Goal: Task Accomplishment & Management: Use online tool/utility

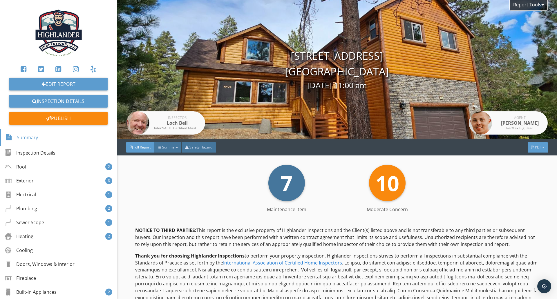
click at [535, 148] on span "PDF" at bounding box center [538, 147] width 6 height 5
click at [530, 169] on div "Full Report" at bounding box center [530, 170] width 37 height 7
click at [56, 115] on div "Publish" at bounding box center [58, 118] width 98 height 13
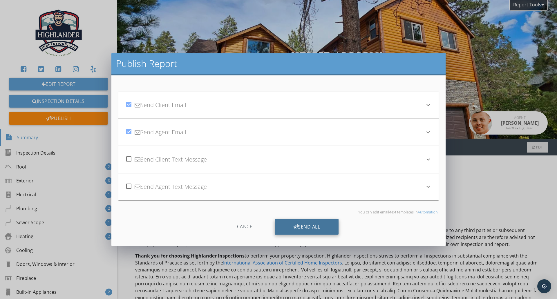
click at [305, 226] on div "Send All" at bounding box center [307, 227] width 64 height 16
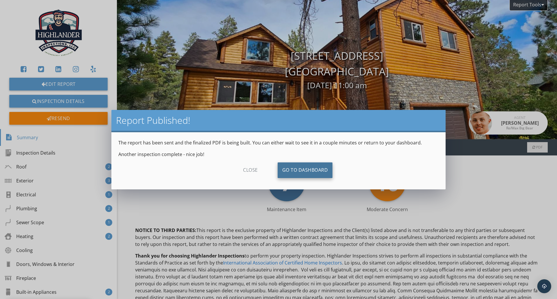
click at [299, 169] on link "Go To Dashboard" at bounding box center [305, 171] width 55 height 16
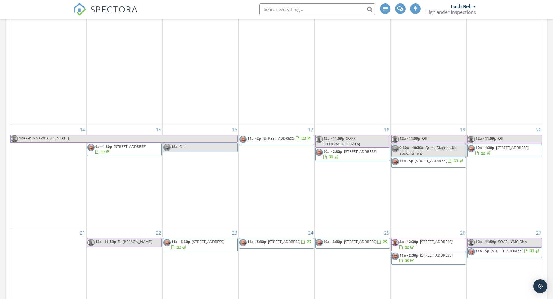
scroll to position [967, 0]
